Goal: Communication & Community: Answer question/provide support

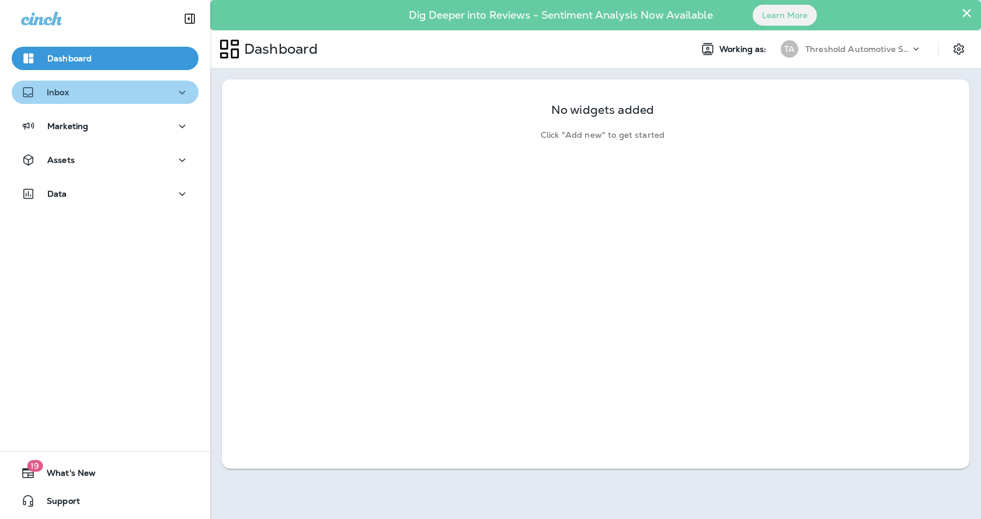
click at [121, 100] on button "Inbox" at bounding box center [105, 92] width 187 height 23
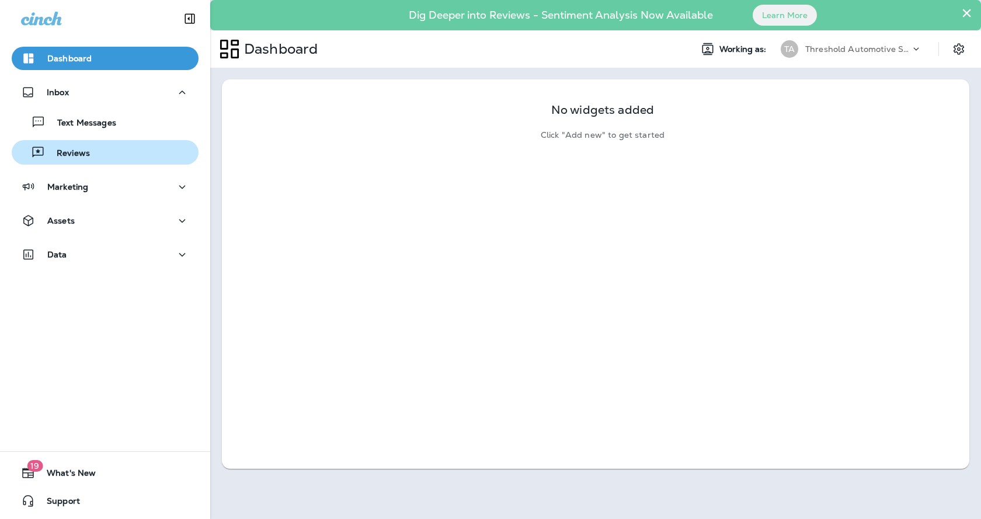
click at [110, 156] on div "Reviews" at bounding box center [104, 153] width 177 height 18
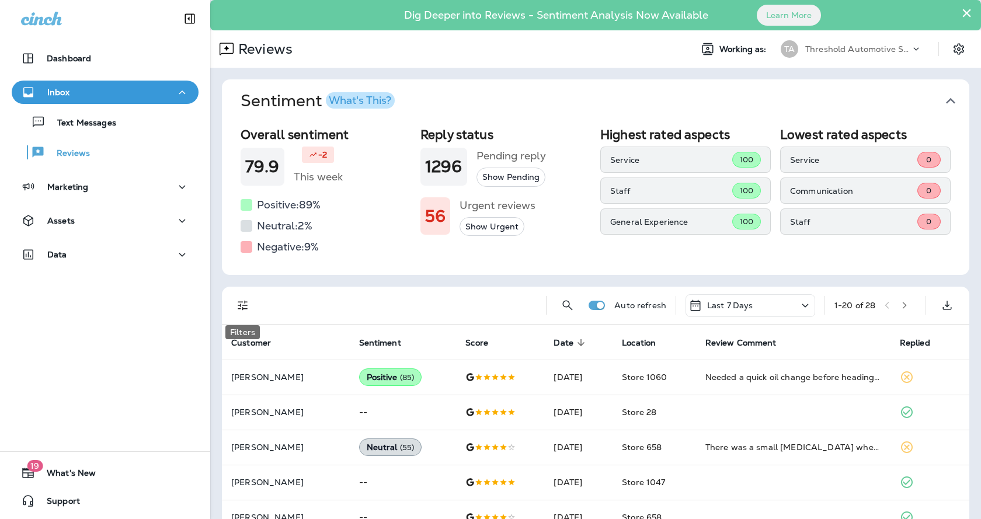
click at [238, 302] on icon "Filters" at bounding box center [243, 306] width 10 height 10
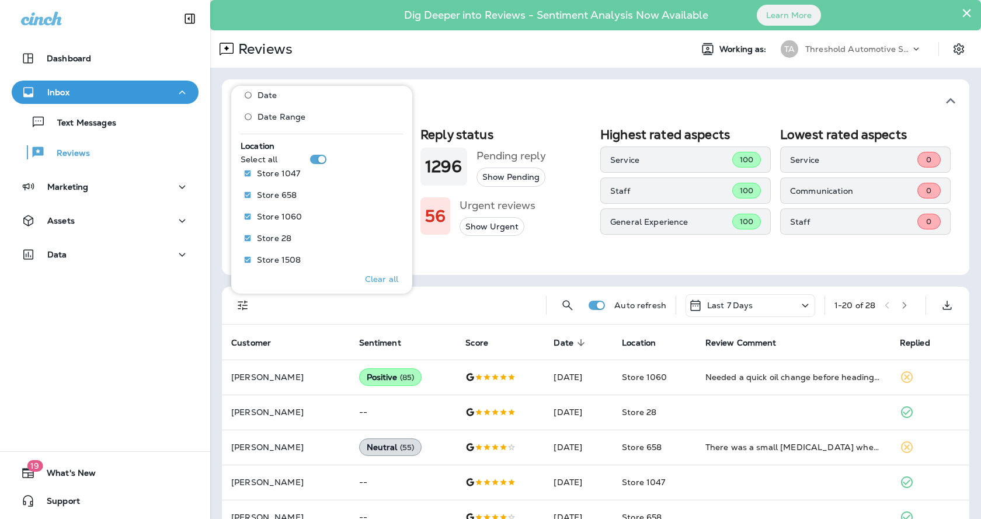
scroll to position [526, 0]
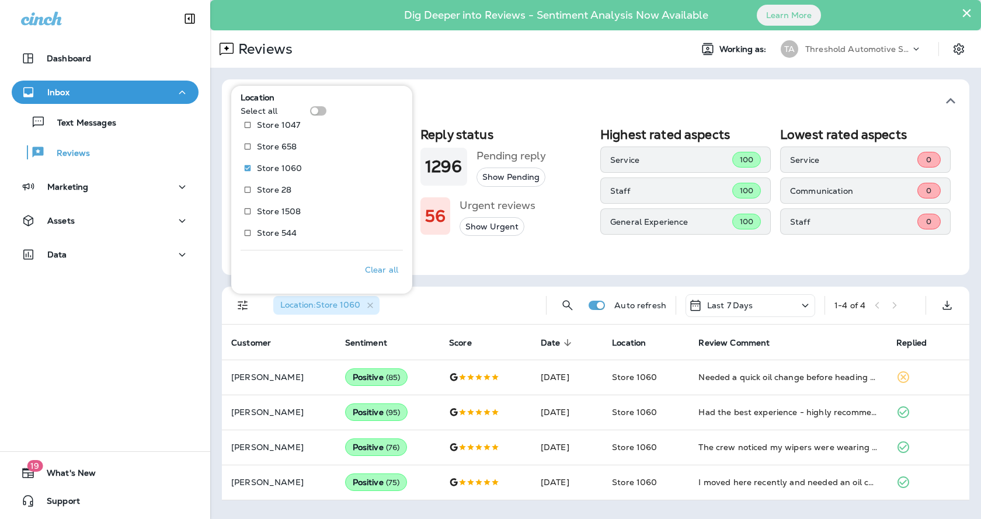
click at [504, 289] on div "Location : Store 1060" at bounding box center [400, 305] width 273 height 37
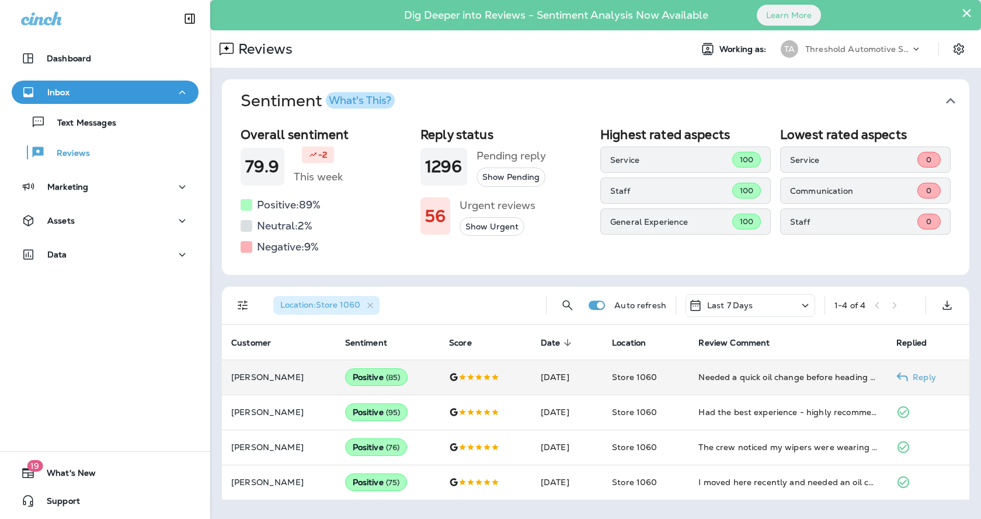
click at [923, 376] on p "Reply" at bounding box center [922, 376] width 28 height 9
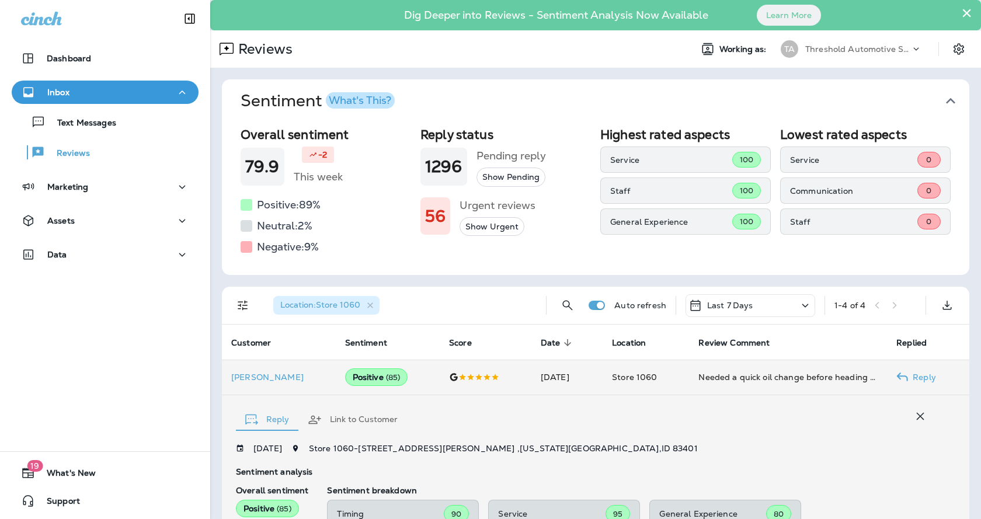
scroll to position [231, 0]
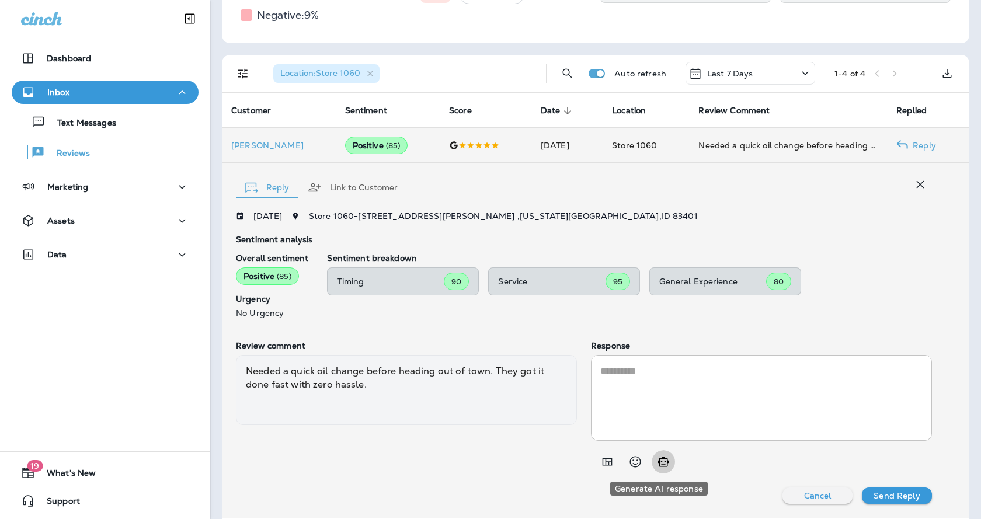
click at [661, 463] on icon "Generate AI response" at bounding box center [663, 462] width 14 height 14
type textarea "**********"
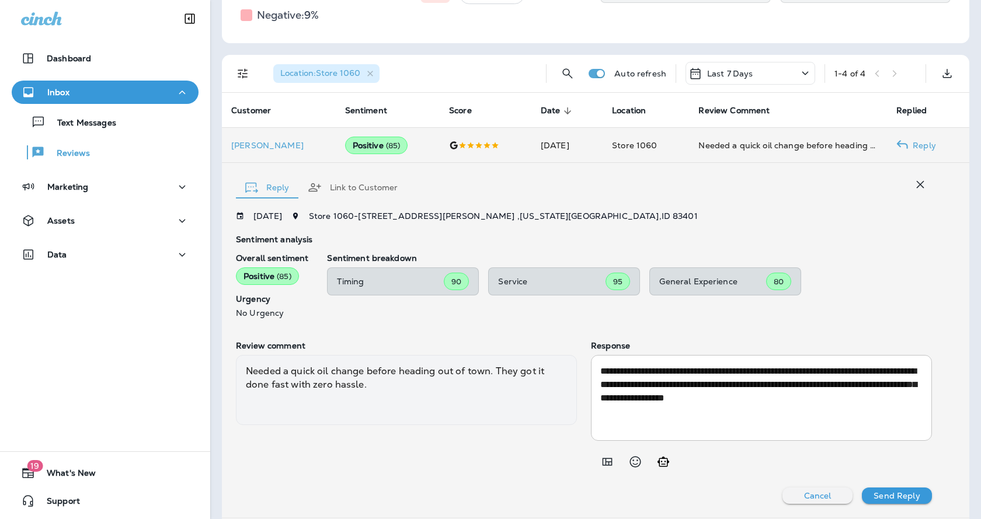
click at [905, 494] on p "Send Reply" at bounding box center [896, 495] width 46 height 9
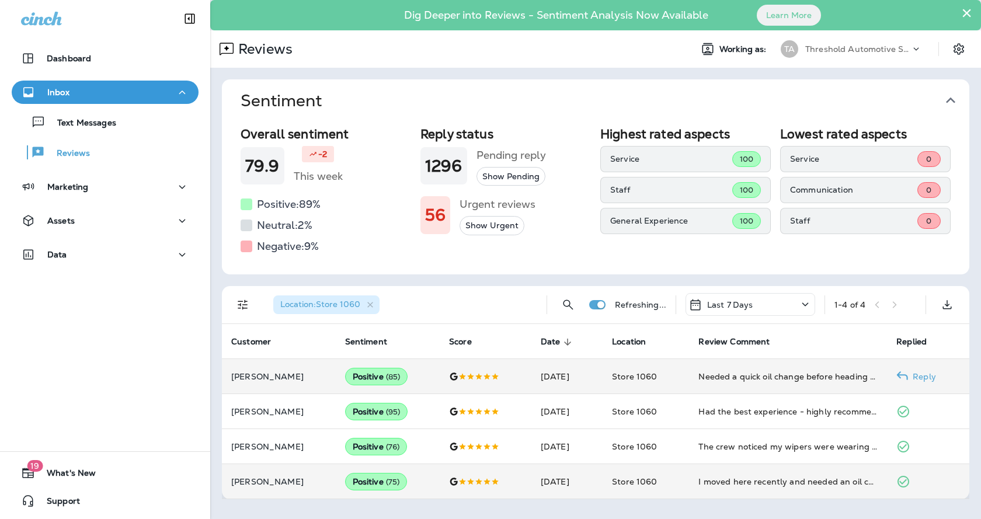
scroll to position [0, 0]
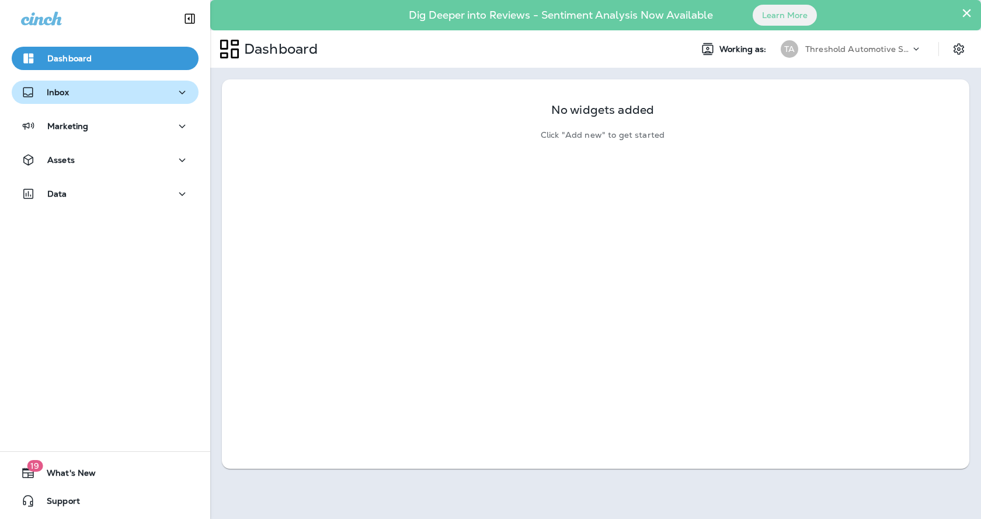
click at [127, 95] on div "Inbox" at bounding box center [105, 92] width 168 height 15
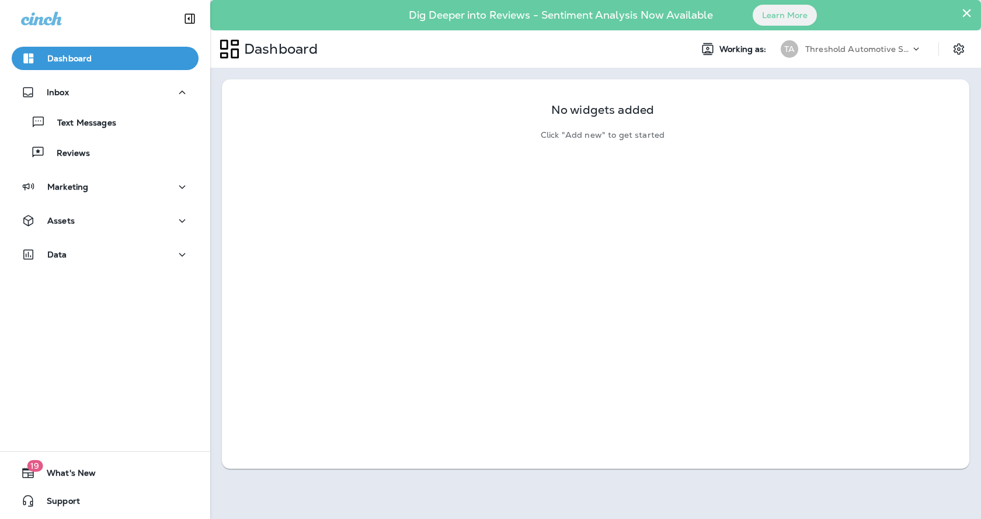
click at [84, 153] on p "Reviews" at bounding box center [67, 153] width 45 height 11
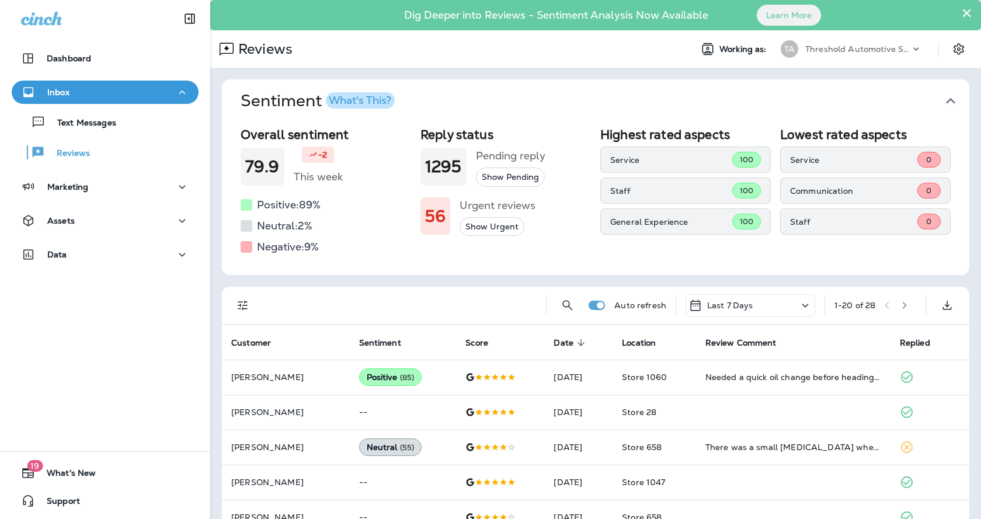
click at [246, 307] on icon "Filters" at bounding box center [243, 305] width 14 height 14
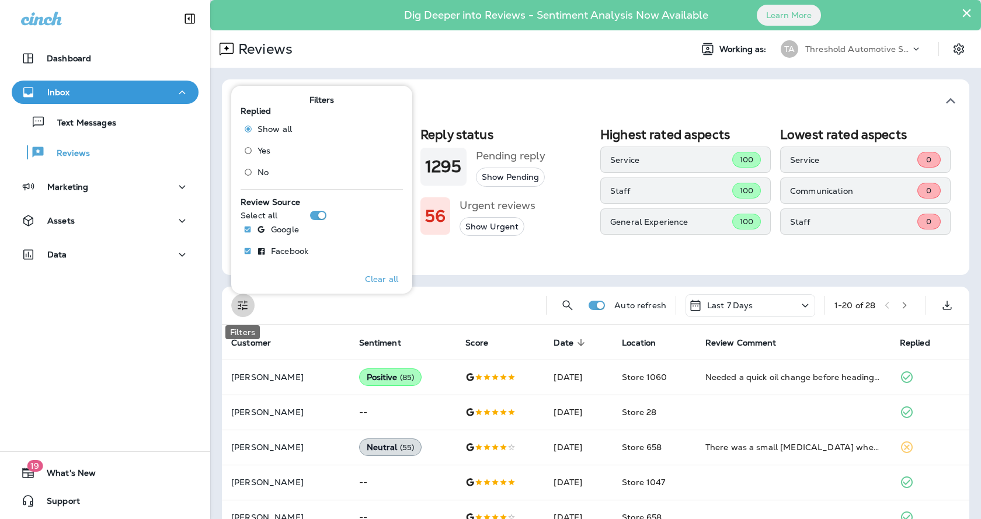
click at [245, 308] on icon "Filters" at bounding box center [243, 305] width 14 height 14
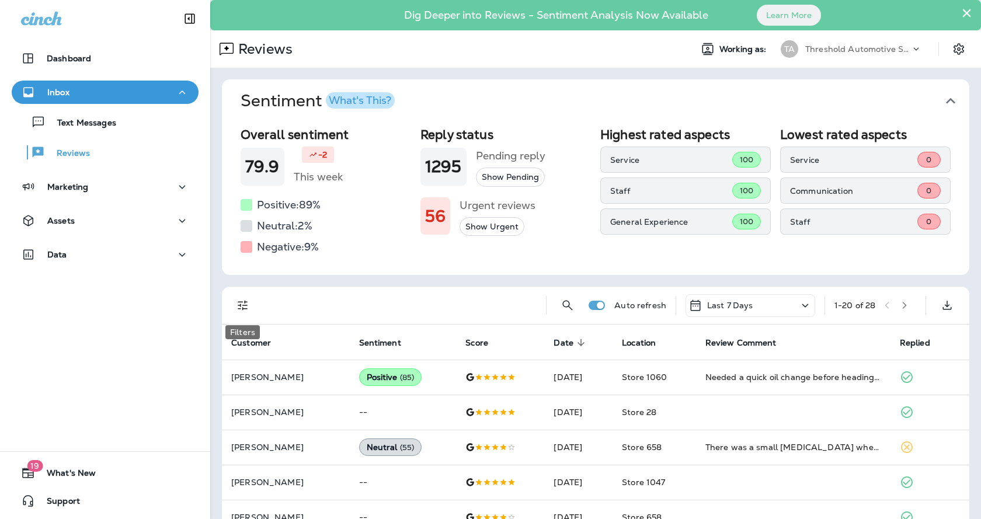
click at [245, 308] on icon "Filters" at bounding box center [243, 305] width 14 height 14
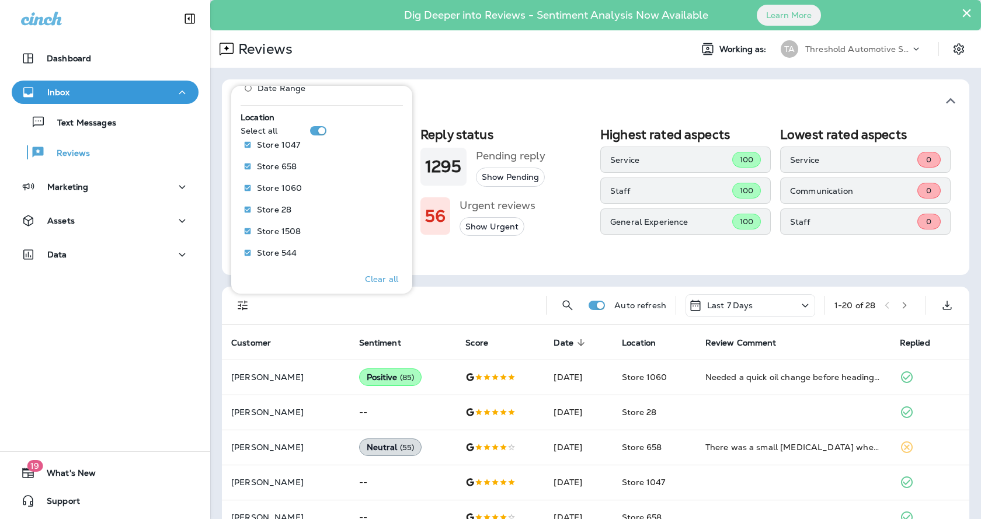
scroll to position [526, 0]
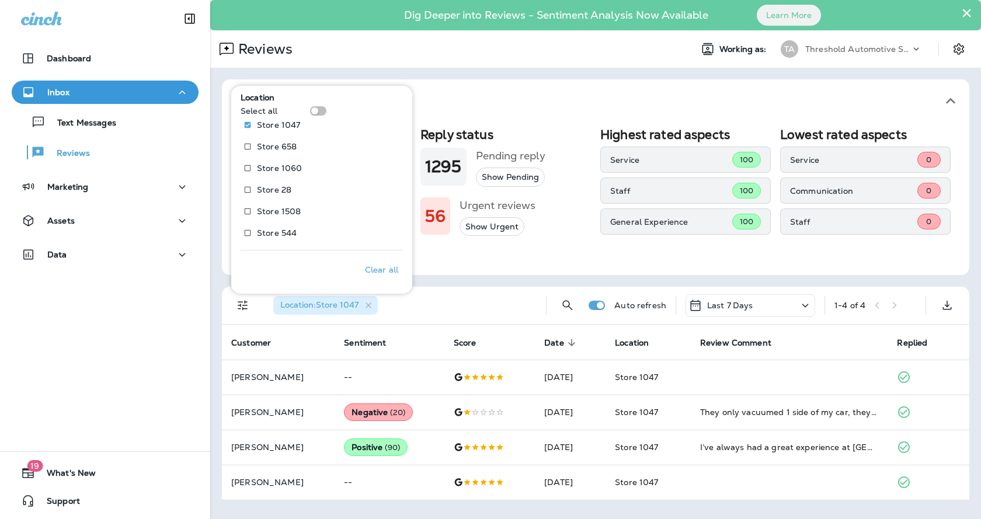
click at [468, 295] on div "Location : Store 1047" at bounding box center [400, 305] width 273 height 37
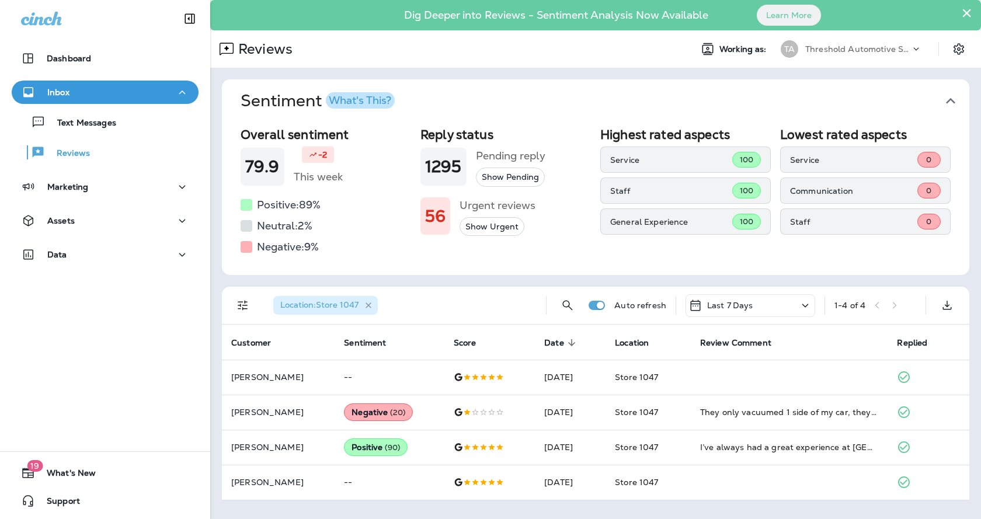
click at [369, 302] on icon "button" at bounding box center [369, 306] width 10 height 10
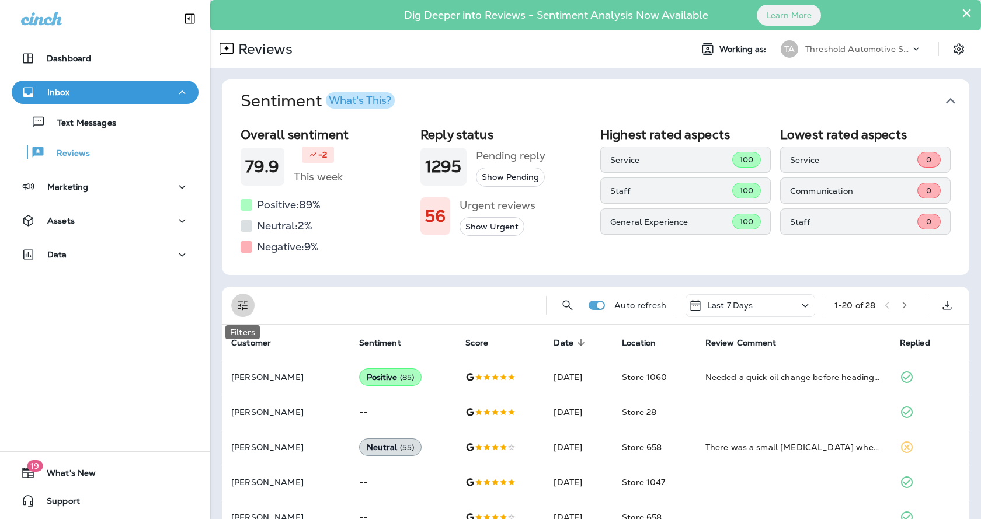
click at [243, 298] on button "Filters" at bounding box center [242, 305] width 23 height 23
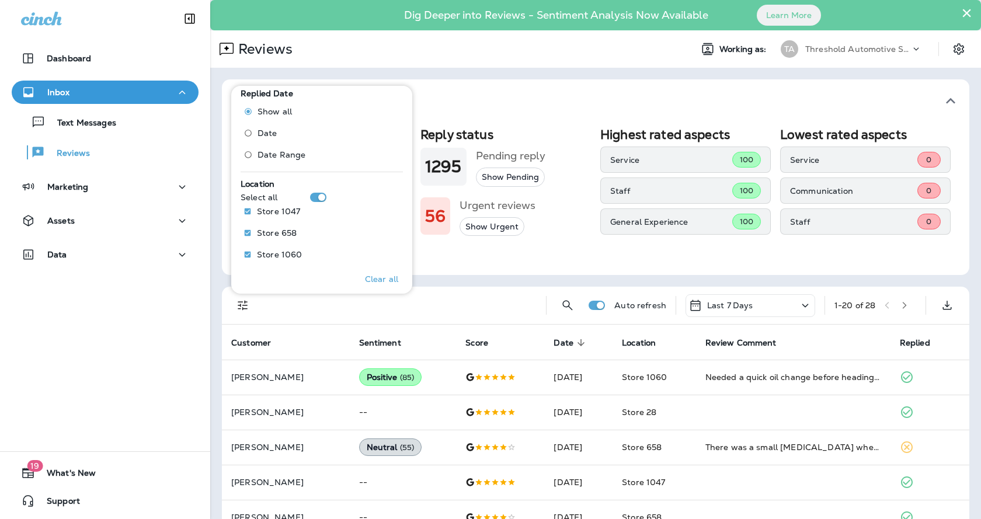
scroll to position [525, 0]
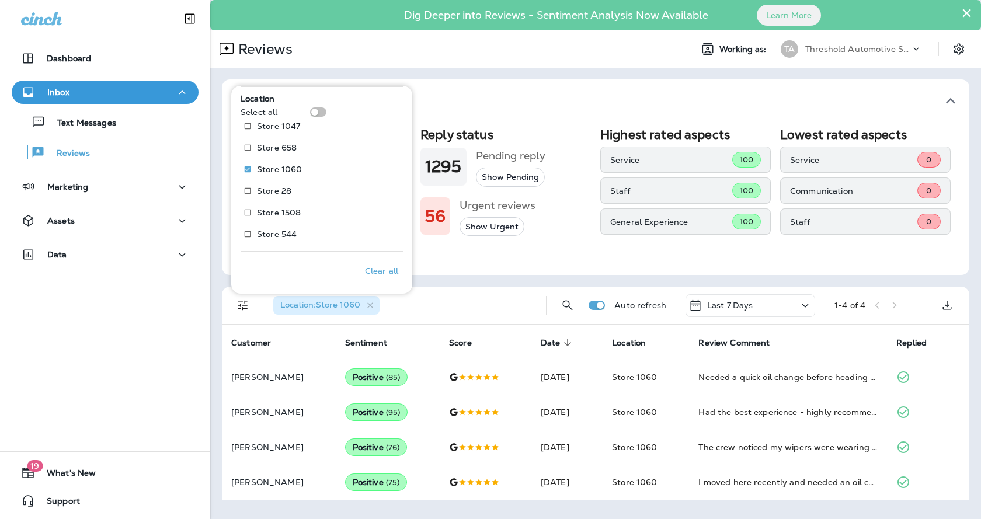
click at [516, 294] on div "Location : Store 1060" at bounding box center [400, 305] width 273 height 37
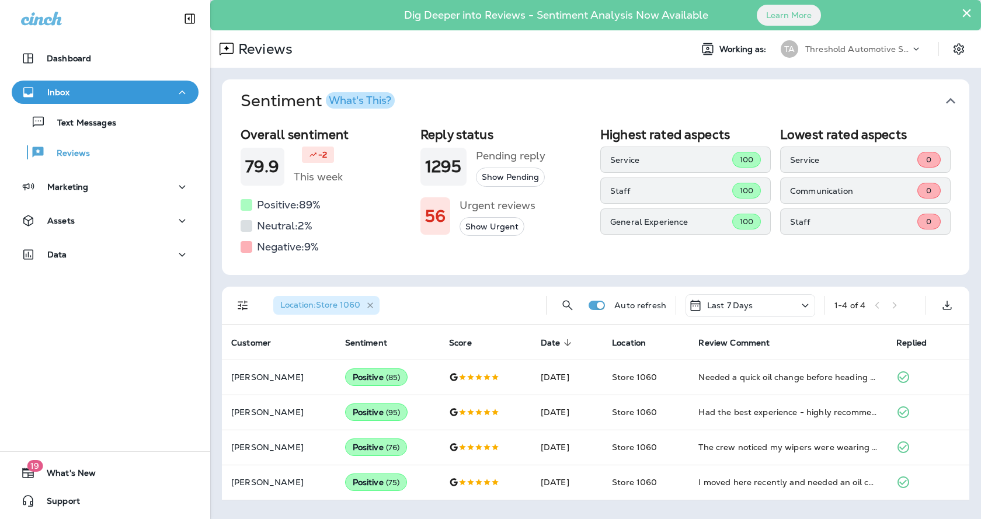
click at [373, 305] on icon "button" at bounding box center [370, 305] width 6 height 6
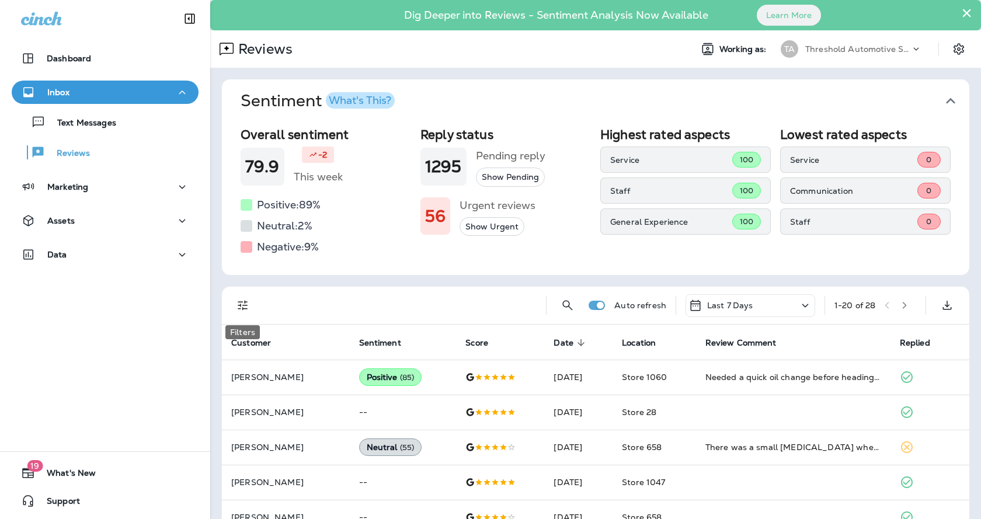
click at [241, 306] on icon "Filters" at bounding box center [243, 305] width 14 height 14
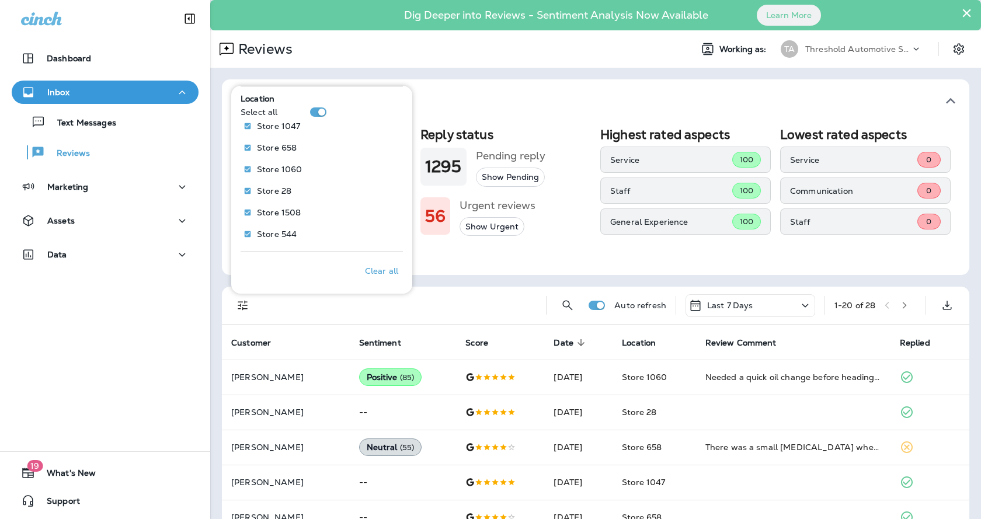
scroll to position [526, 0]
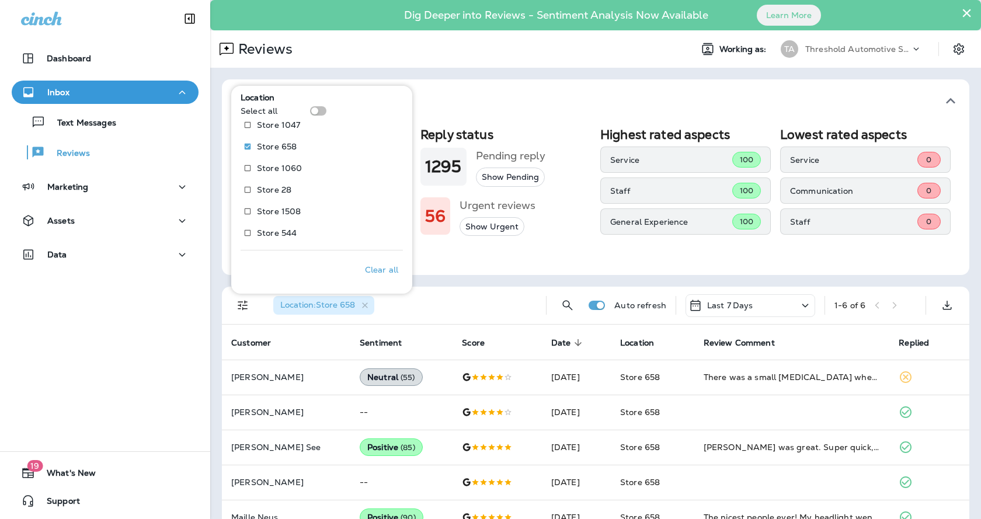
click at [491, 300] on div "Location : Store 658" at bounding box center [400, 305] width 273 height 37
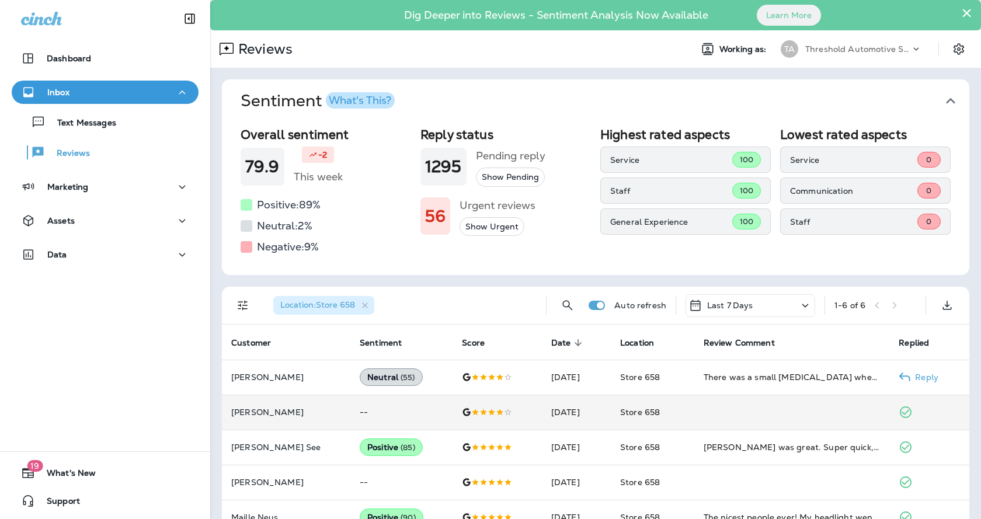
scroll to position [63, 0]
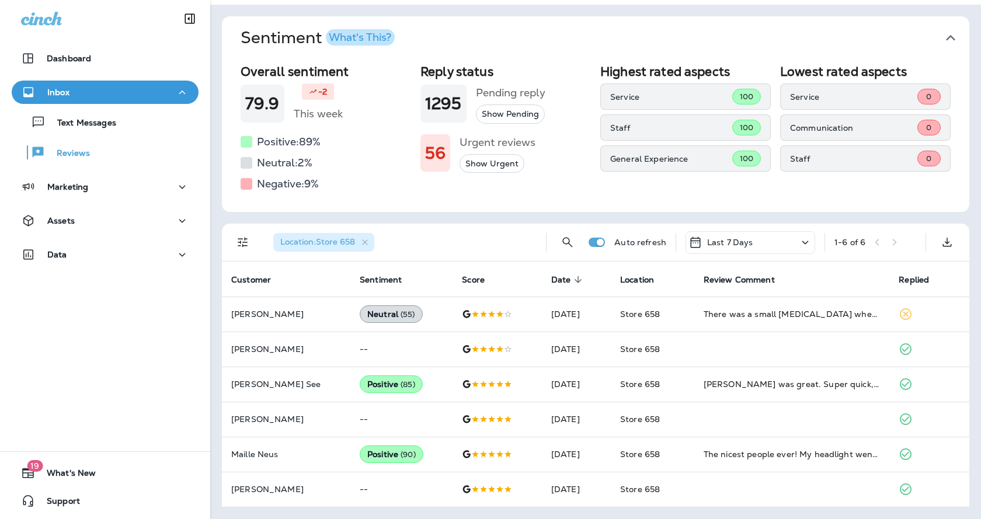
click at [463, 222] on div "Sentiment What's This? Overall sentiment 79.9 -2 This week Positive: 89 % Neutr…" at bounding box center [595, 262] width 770 height 514
